Goal: Task Accomplishment & Management: Use online tool/utility

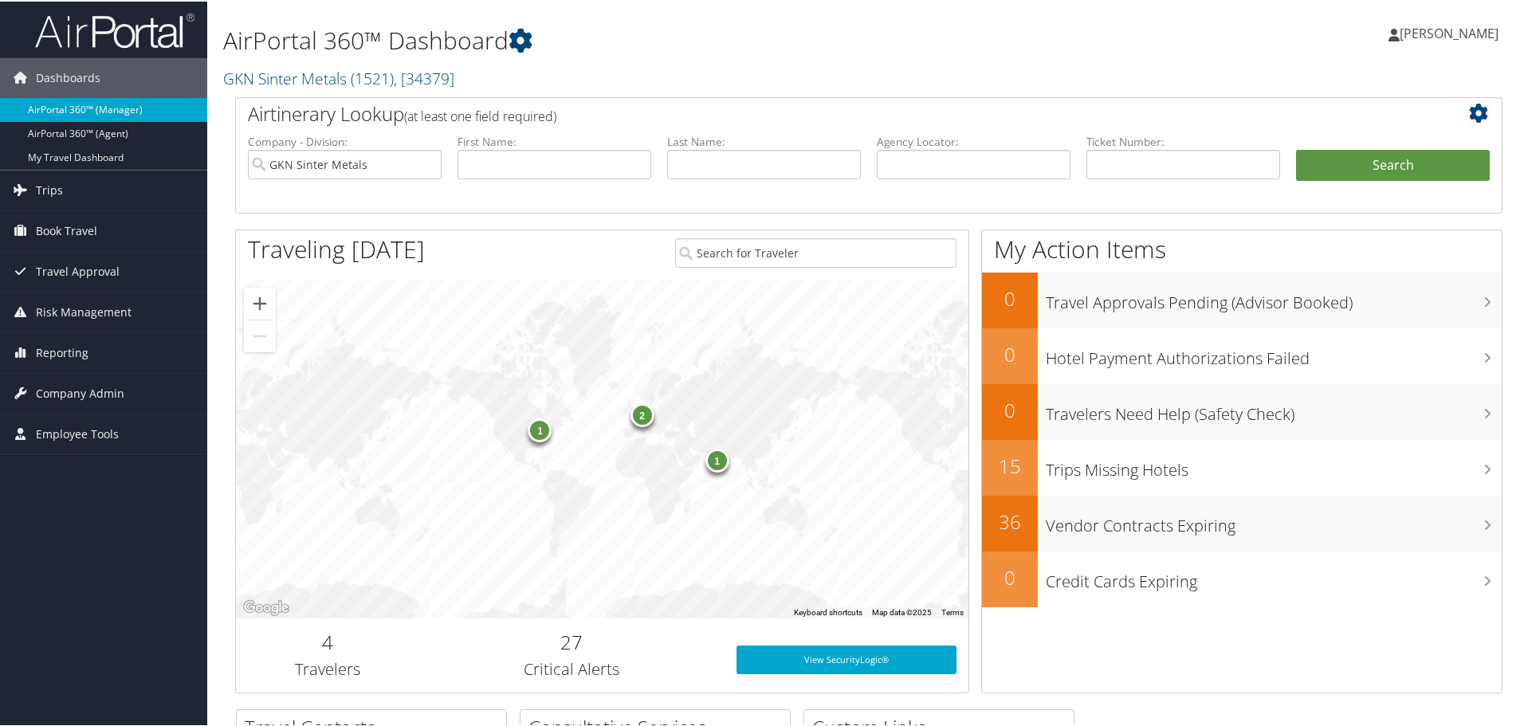
click at [70, 102] on link "AirPortal 360™ (Manager)" at bounding box center [103, 108] width 207 height 24
click at [81, 348] on span "Reporting" at bounding box center [62, 352] width 53 height 40
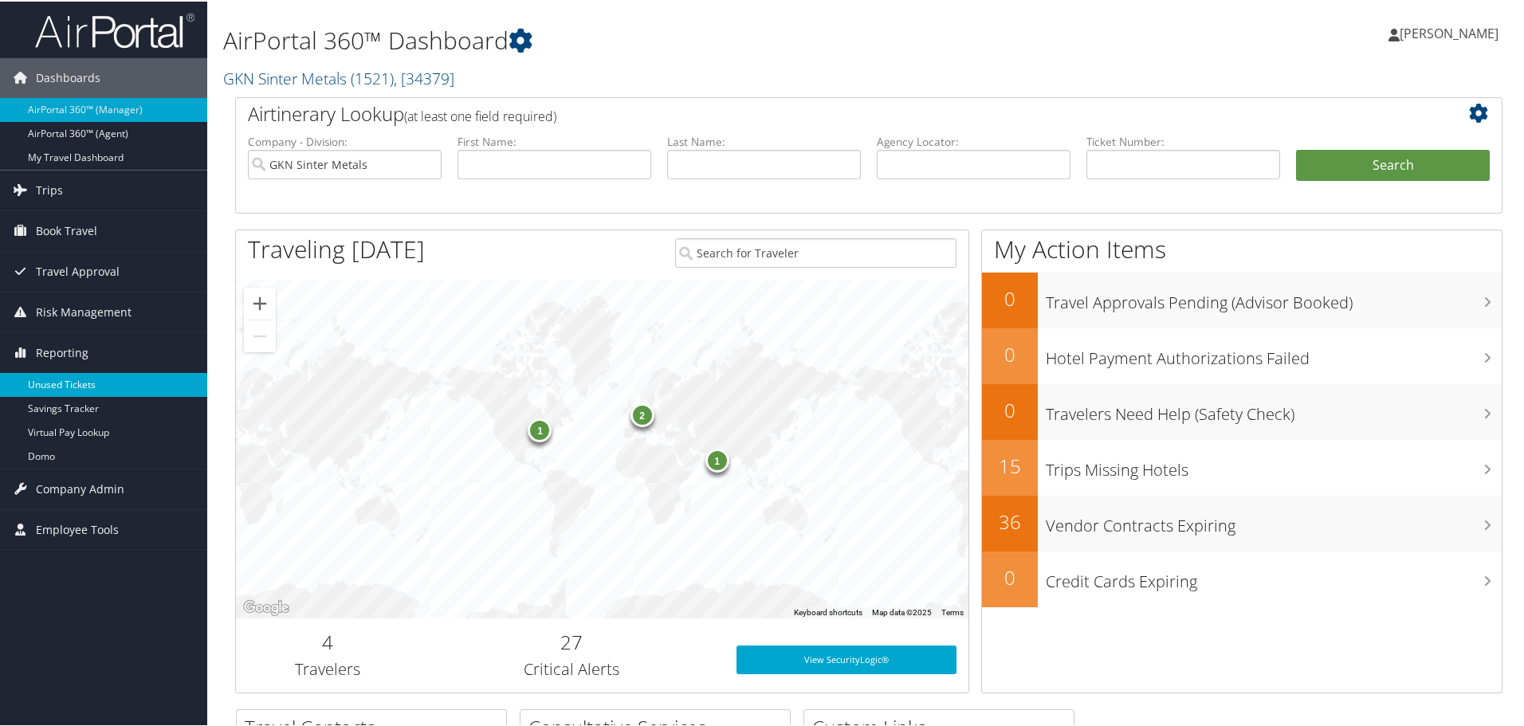
click at [68, 387] on link "Unused Tickets" at bounding box center [103, 384] width 207 height 24
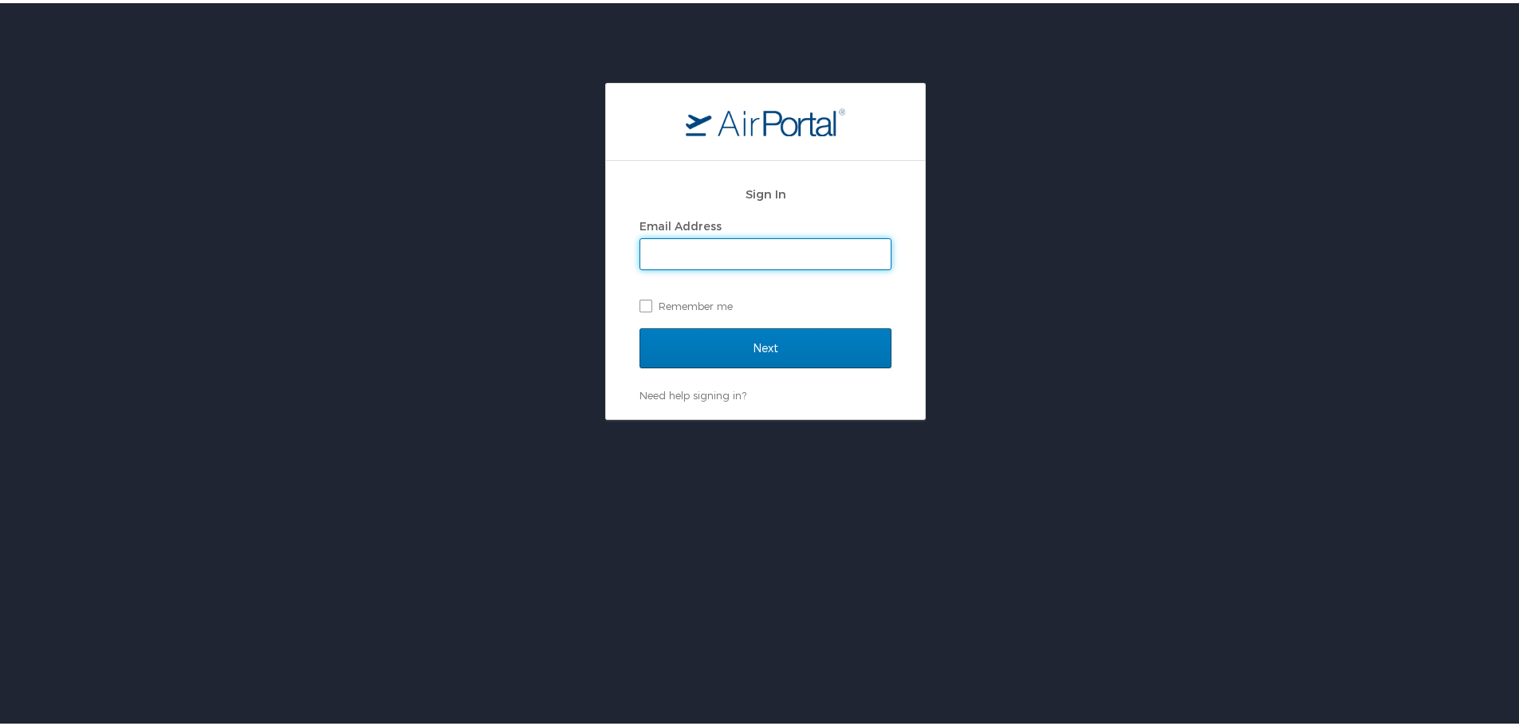
type input "ndavis@hmhf.com"
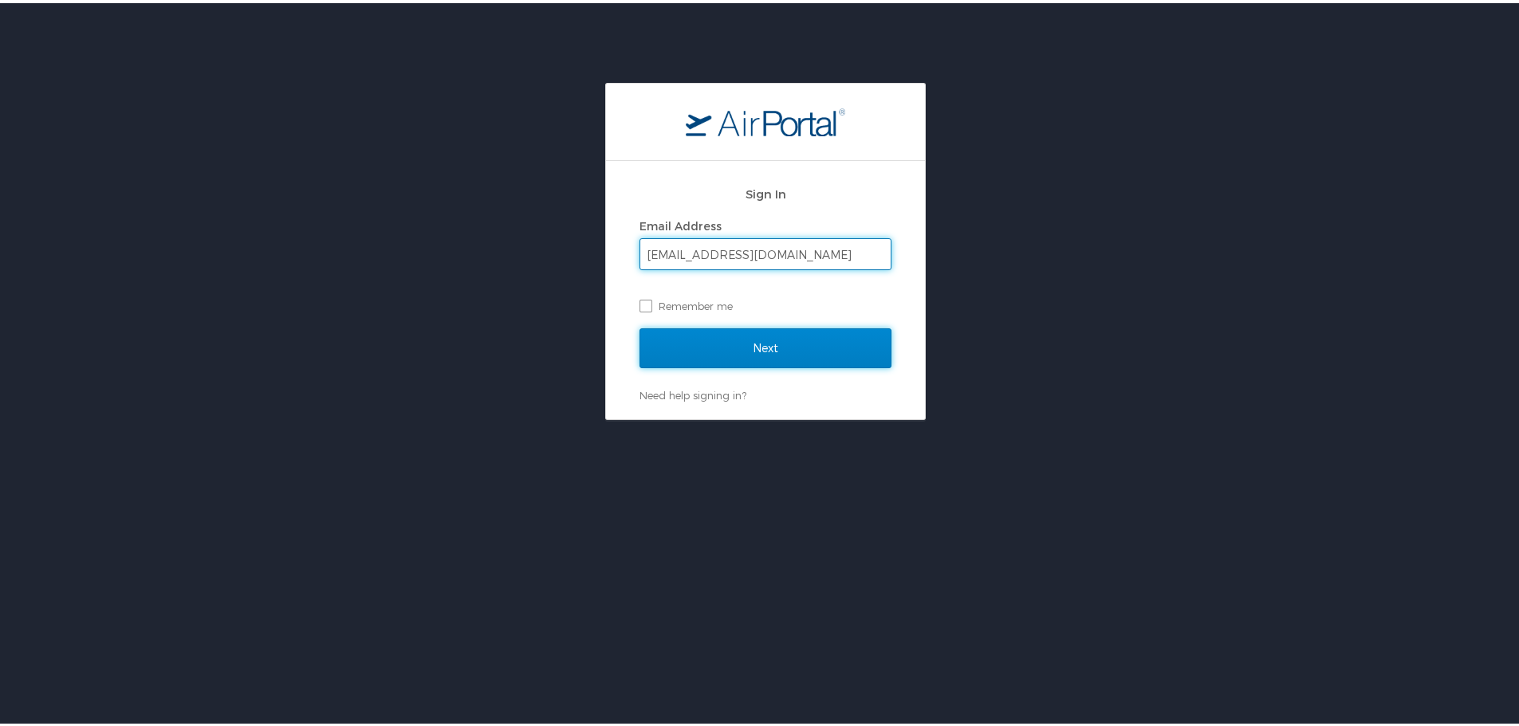
click at [744, 346] on input "Next" at bounding box center [765, 345] width 252 height 40
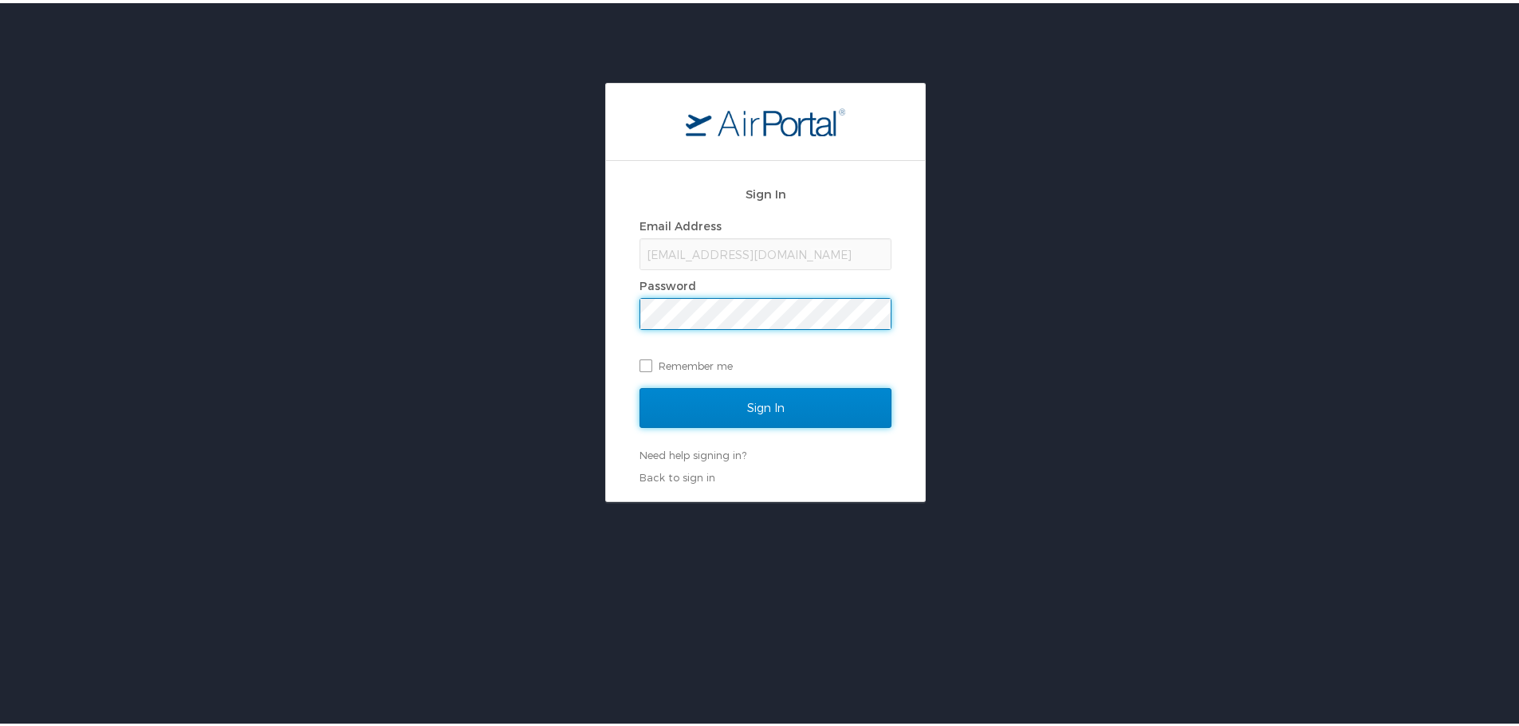
click at [758, 415] on input "Sign In" at bounding box center [765, 405] width 252 height 40
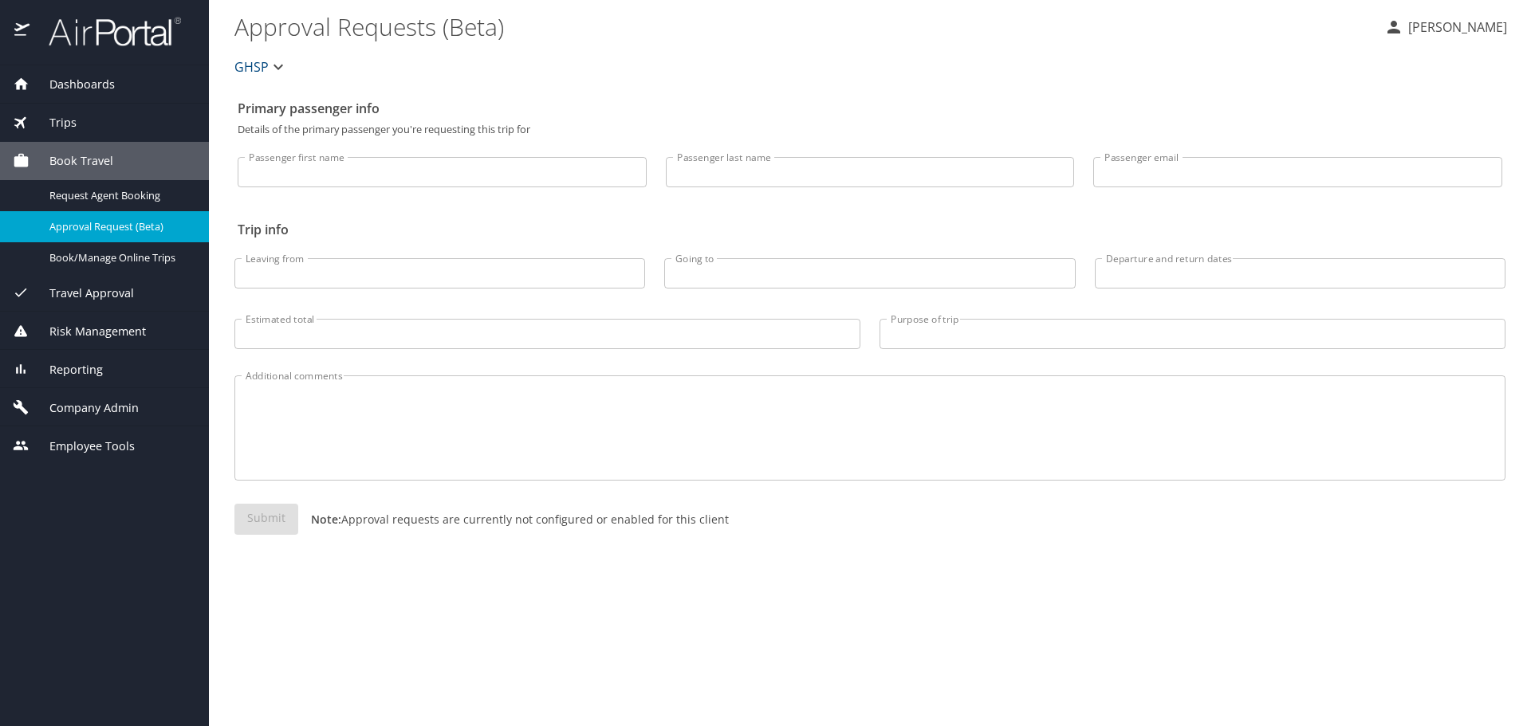
click at [88, 364] on span "Reporting" at bounding box center [65, 370] width 73 height 18
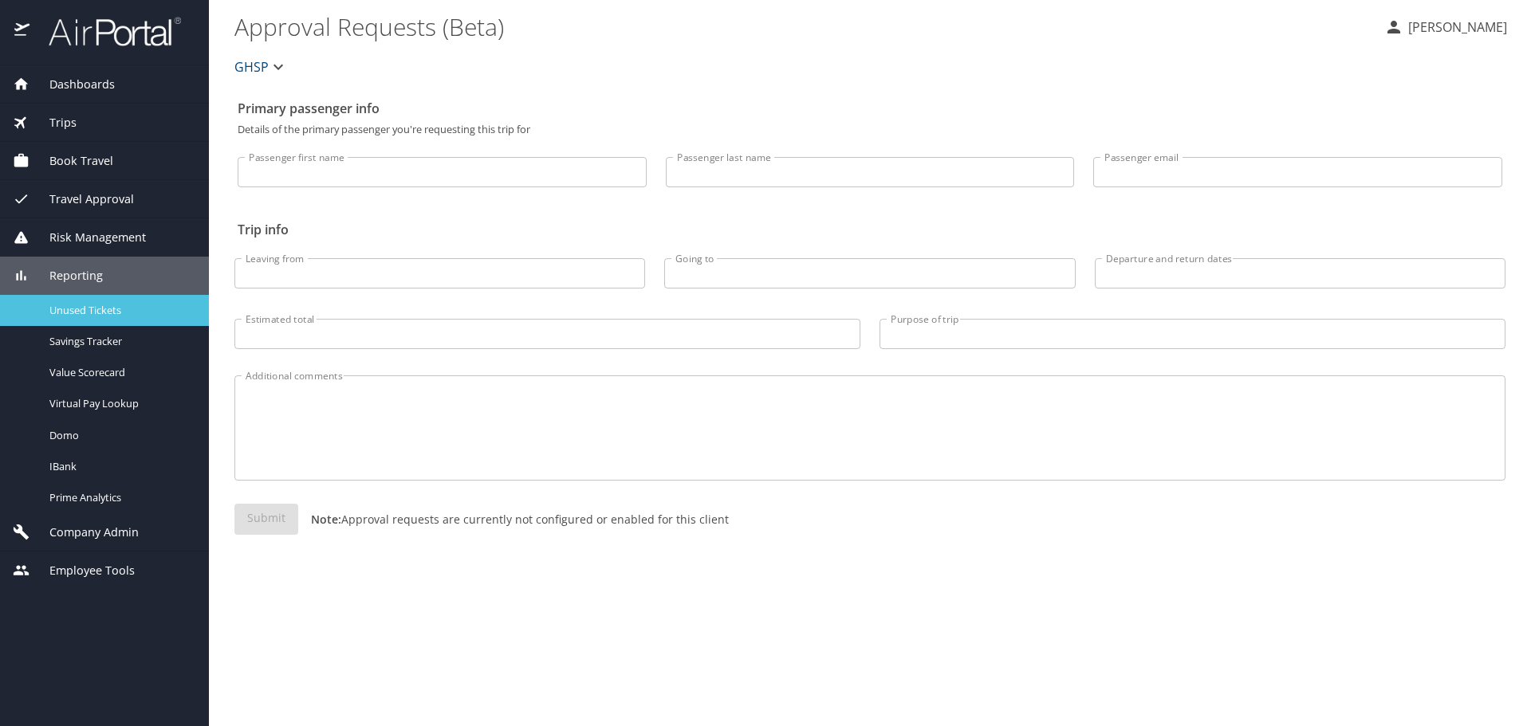
click at [91, 308] on span "Unused Tickets" at bounding box center [119, 310] width 140 height 15
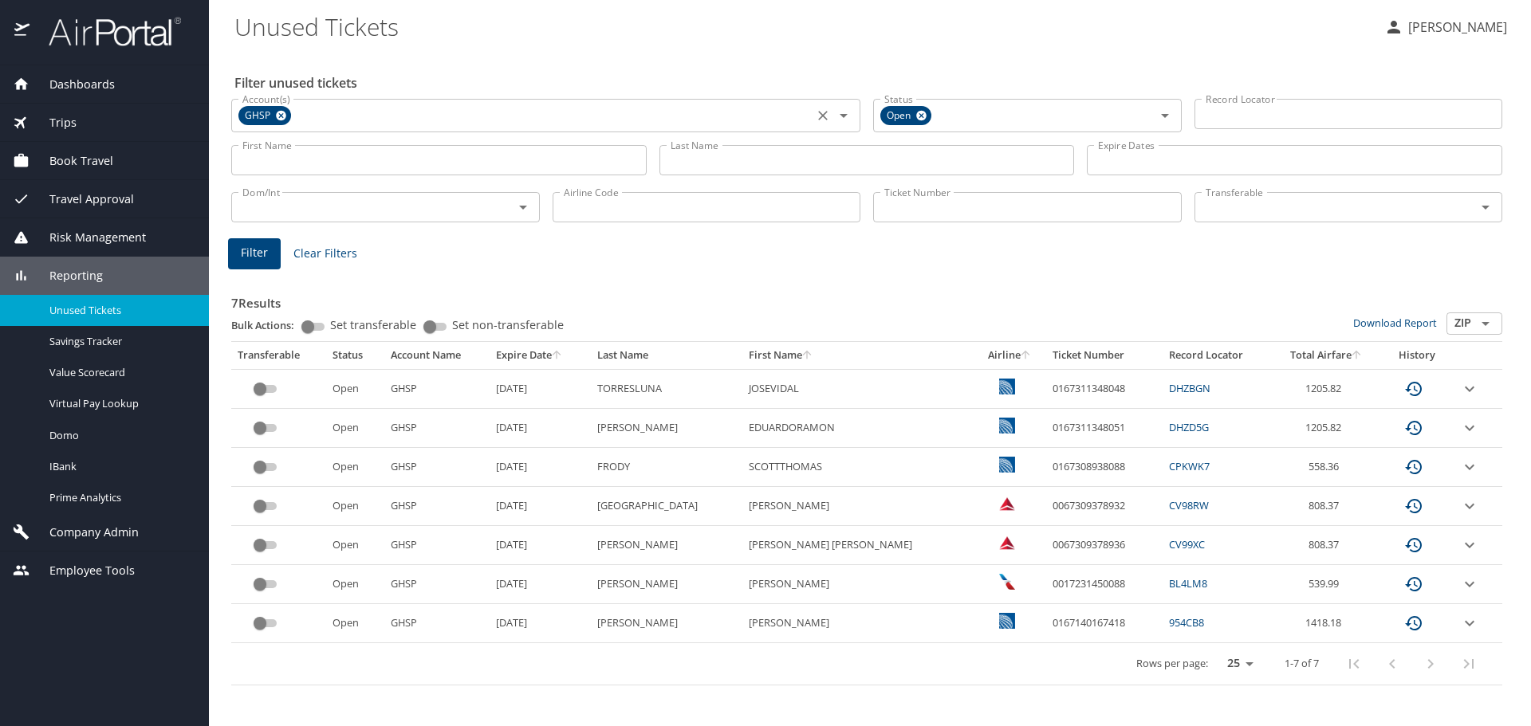
click at [276, 112] on icon at bounding box center [281, 116] width 12 height 18
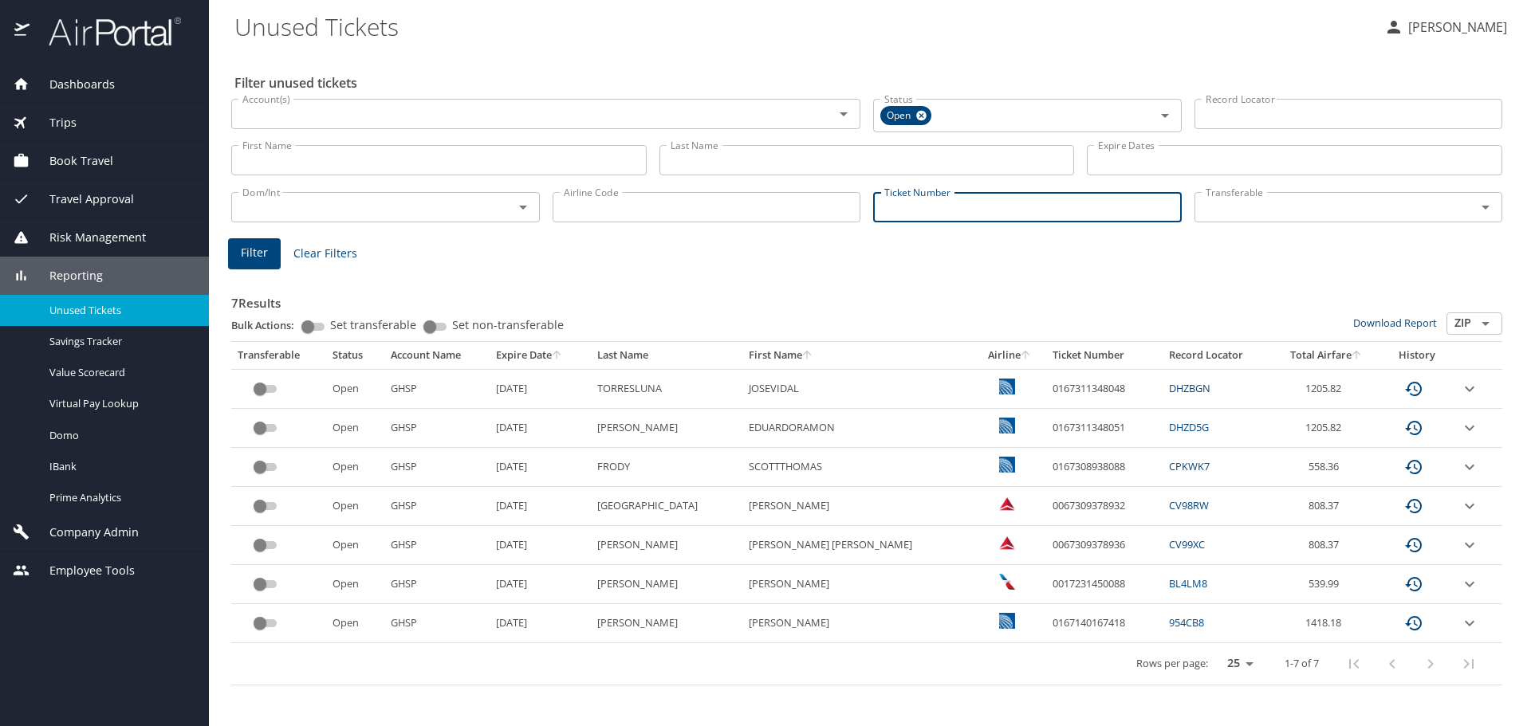
click at [918, 198] on input "Ticket Number" at bounding box center [1027, 207] width 309 height 30
paste input "0067308342528"
type input "0067308342528"
click at [255, 252] on span "Filter" at bounding box center [254, 251] width 27 height 20
